Goal: Complete application form

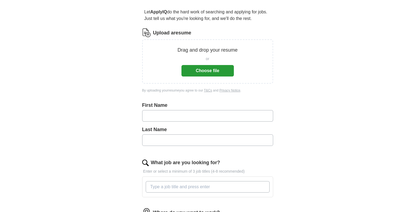
scroll to position [73, 0]
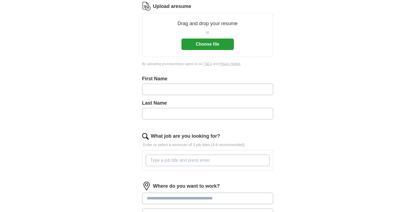
click at [184, 92] on input "text" at bounding box center [207, 89] width 131 height 11
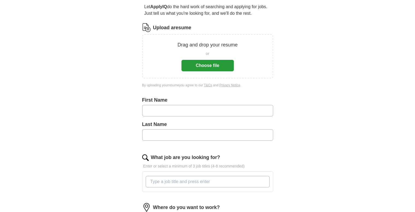
scroll to position [36, 0]
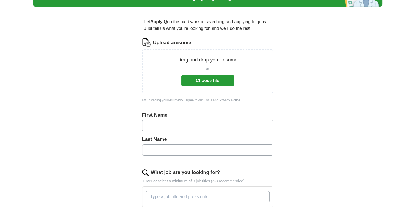
click at [170, 124] on input "text" at bounding box center [207, 125] width 131 height 11
type input "******"
type input "*******"
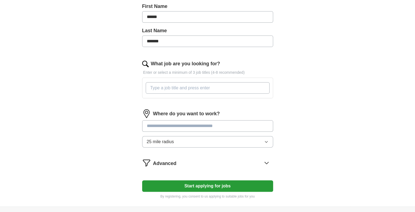
scroll to position [146, 0]
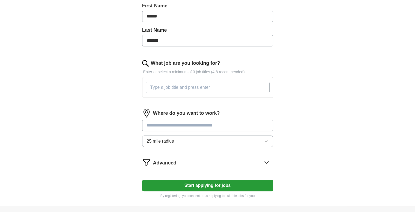
click at [201, 90] on input "What job are you looking for?" at bounding box center [208, 87] width 124 height 11
click at [198, 138] on div "Where do you want to work? 25 mile radius" at bounding box center [207, 130] width 131 height 43
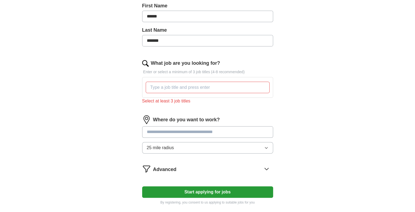
click at [180, 86] on input "What job are you looking for?" at bounding box center [208, 87] width 124 height 11
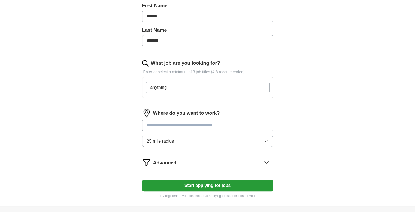
type input "anything"
click at [207, 159] on form "Upload a resume Drag and drop your resume or Choose file By uploading your resu…" at bounding box center [207, 63] width 131 height 269
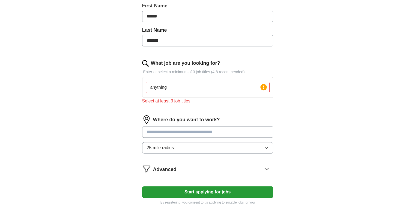
click at [205, 166] on div "Advanced" at bounding box center [213, 168] width 120 height 9
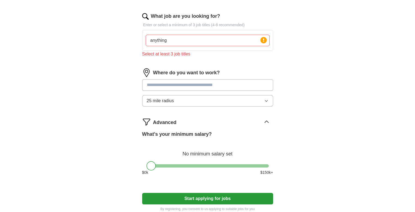
scroll to position [219, 0]
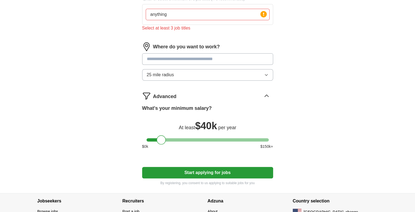
drag, startPoint x: 150, startPoint y: 141, endPoint x: 136, endPoint y: 137, distance: 14.7
click at [136, 137] on div "Let ApplyIQ do the hard work of searching and applying for jobs. Just tell us w…" at bounding box center [207, 11] width 175 height 364
click at [194, 173] on button "Start applying for jobs" at bounding box center [207, 172] width 131 height 11
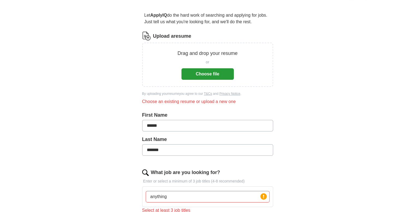
scroll to position [0, 0]
